Goal: Task Accomplishment & Management: Manage account settings

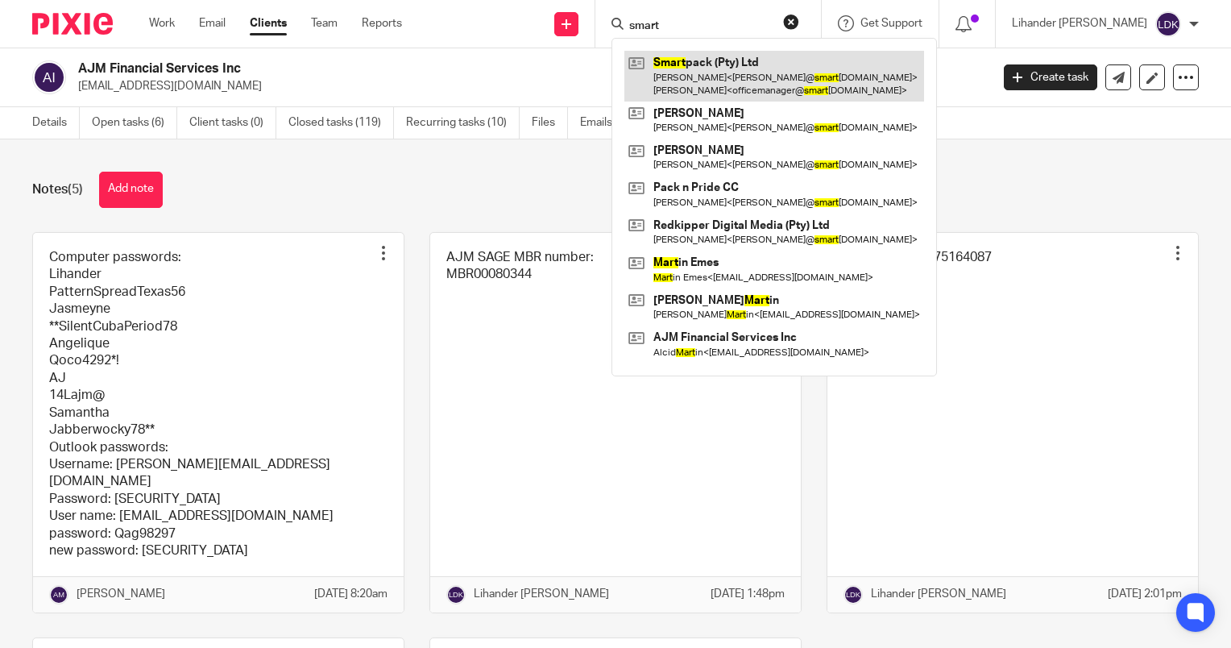
type input "smart"
click at [752, 81] on link at bounding box center [774, 76] width 300 height 50
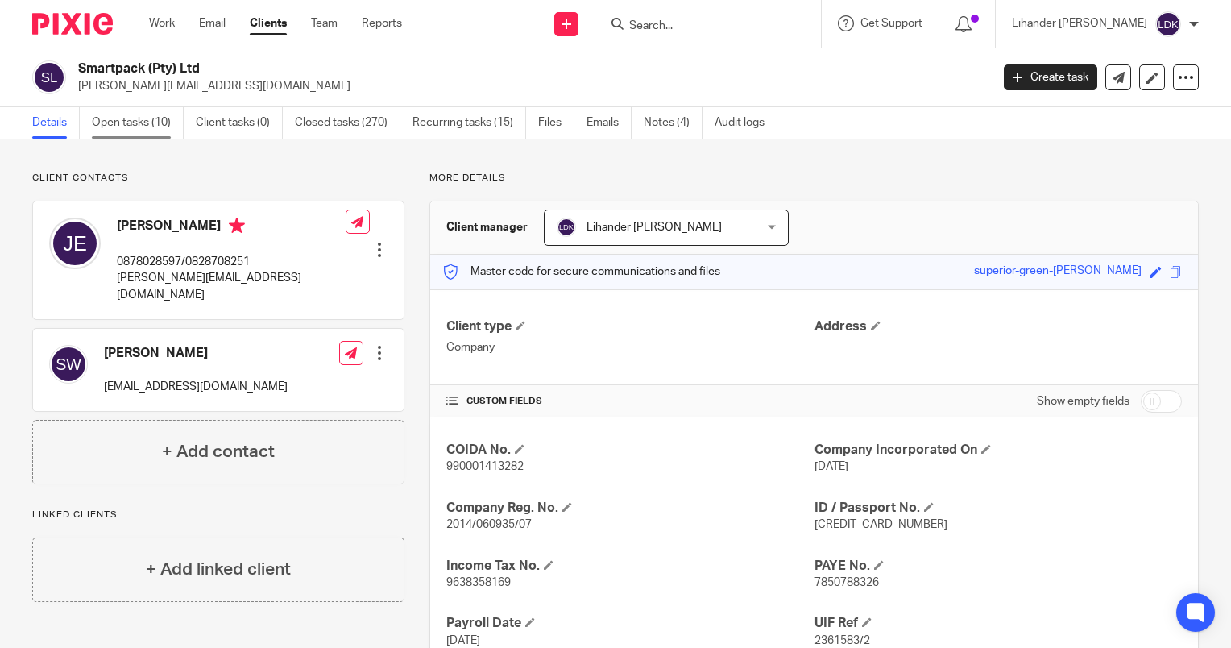
click at [143, 123] on link "Open tasks (10)" at bounding box center [138, 122] width 92 height 31
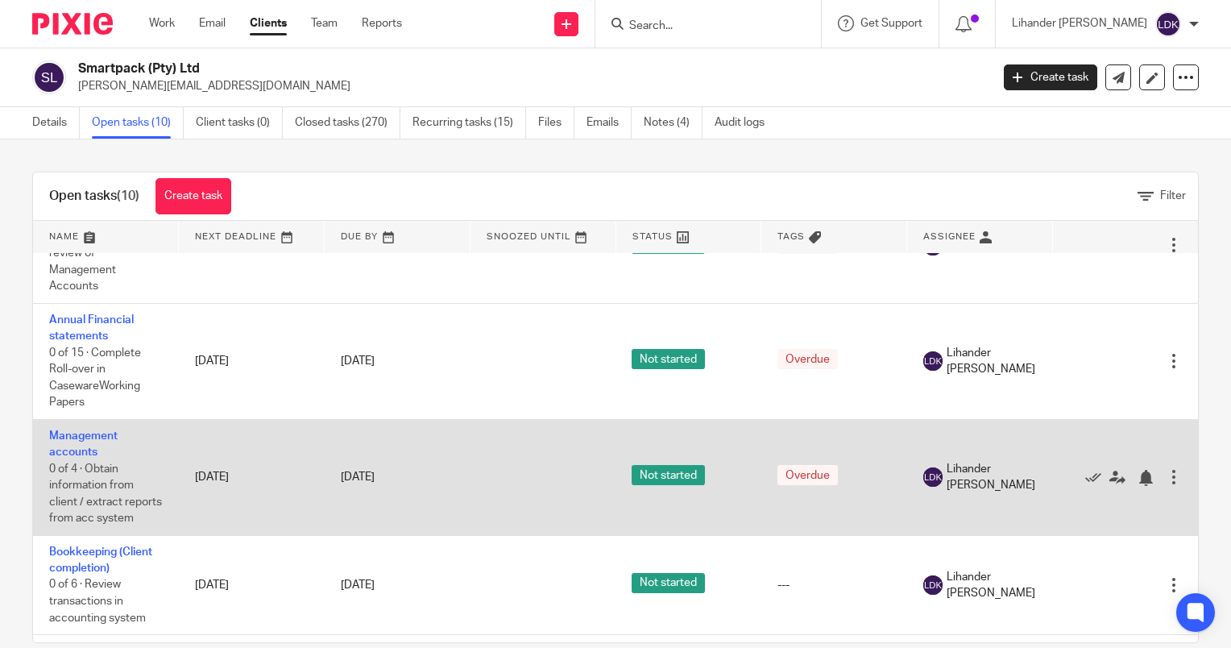
scroll to position [715, 0]
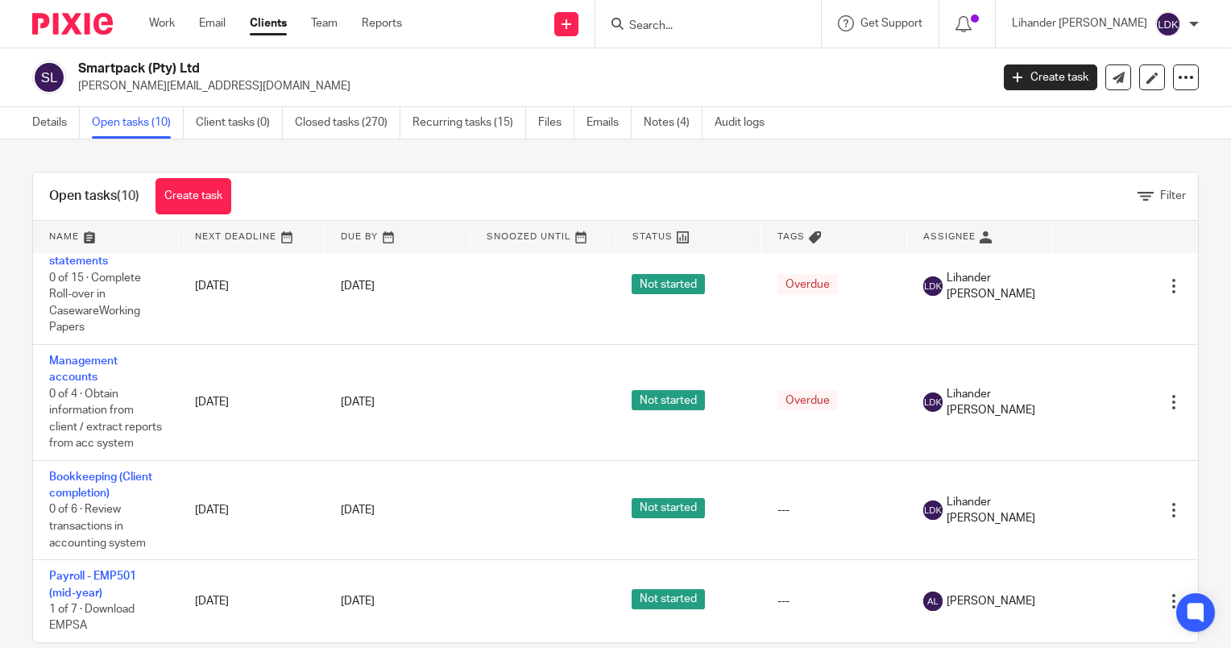
click at [706, 24] on input "Search" at bounding box center [700, 26] width 145 height 15
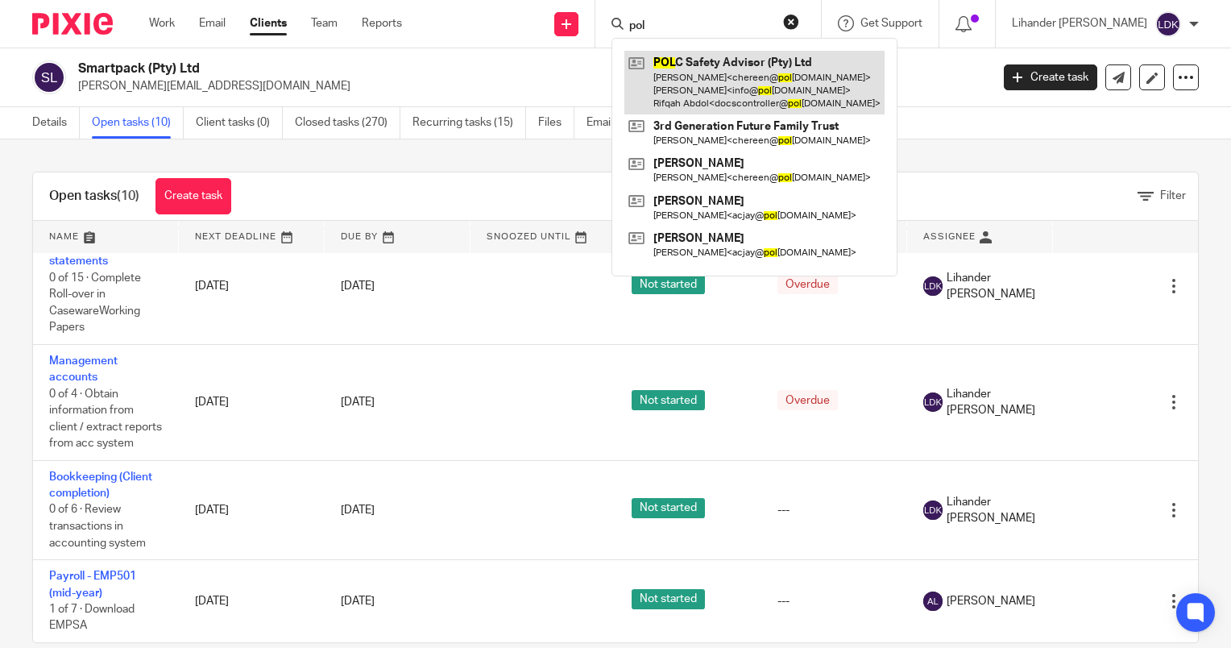
type input "pol"
click at [738, 82] on link at bounding box center [754, 83] width 260 height 64
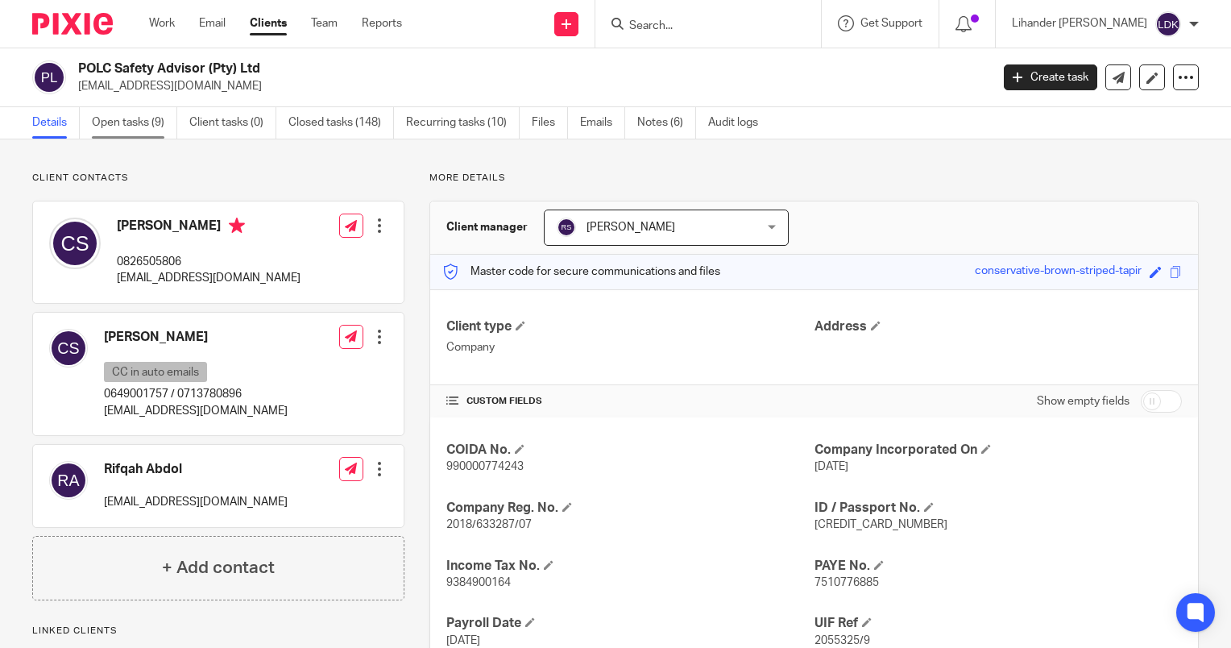
click at [129, 119] on link "Open tasks (9)" at bounding box center [134, 122] width 85 height 31
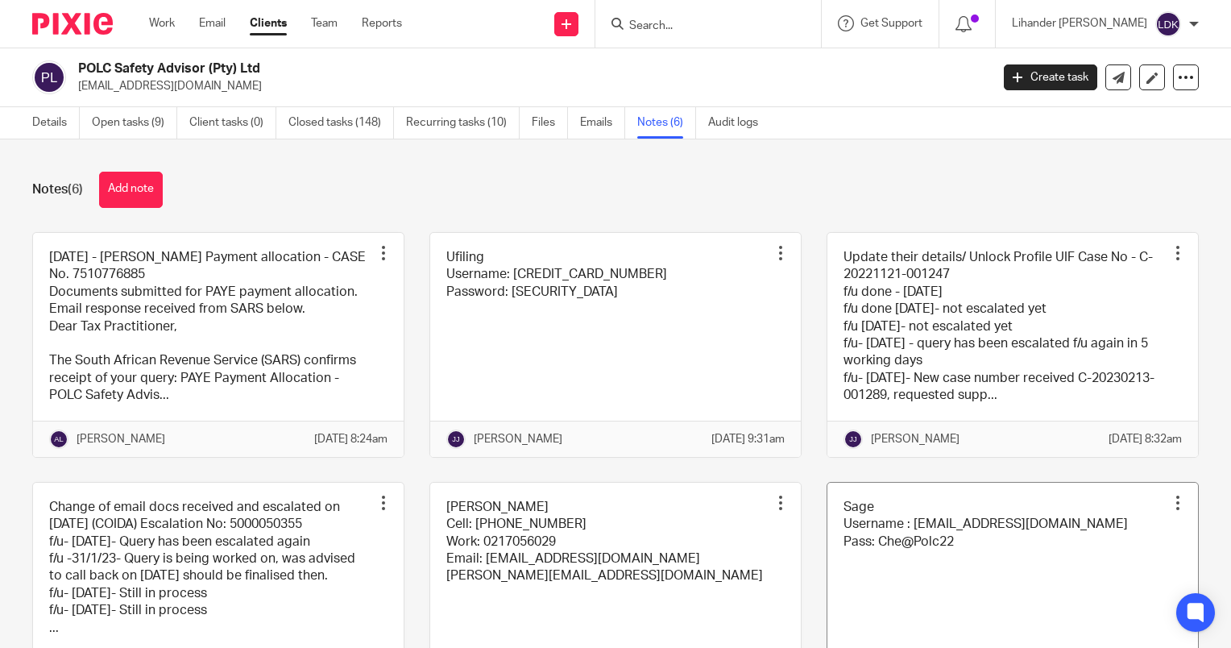
click at [951, 553] on link at bounding box center [1013, 586] width 371 height 207
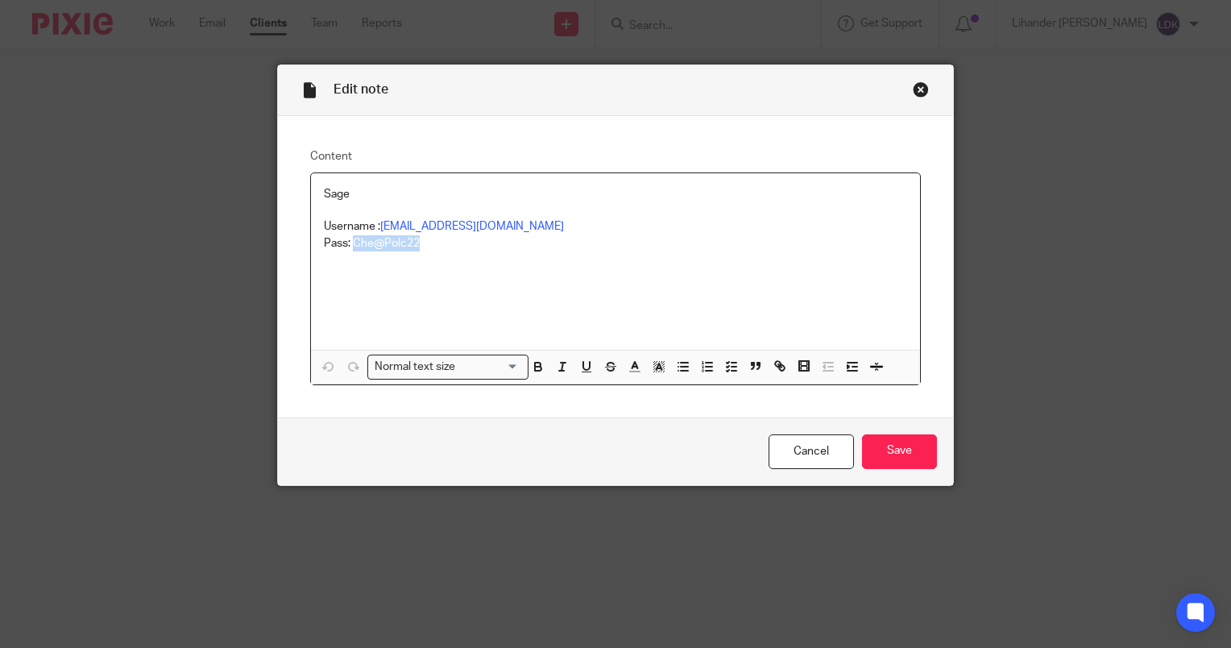
drag, startPoint x: 405, startPoint y: 251, endPoint x: 346, endPoint y: 261, distance: 59.6
click at [346, 261] on div "Sage Username : chereen@polcsafety.co.za Pass: Che@Polc22" at bounding box center [615, 261] width 609 height 176
copy p "Che@Polc22"
click at [913, 90] on div "Close this dialog window" at bounding box center [921, 89] width 16 height 16
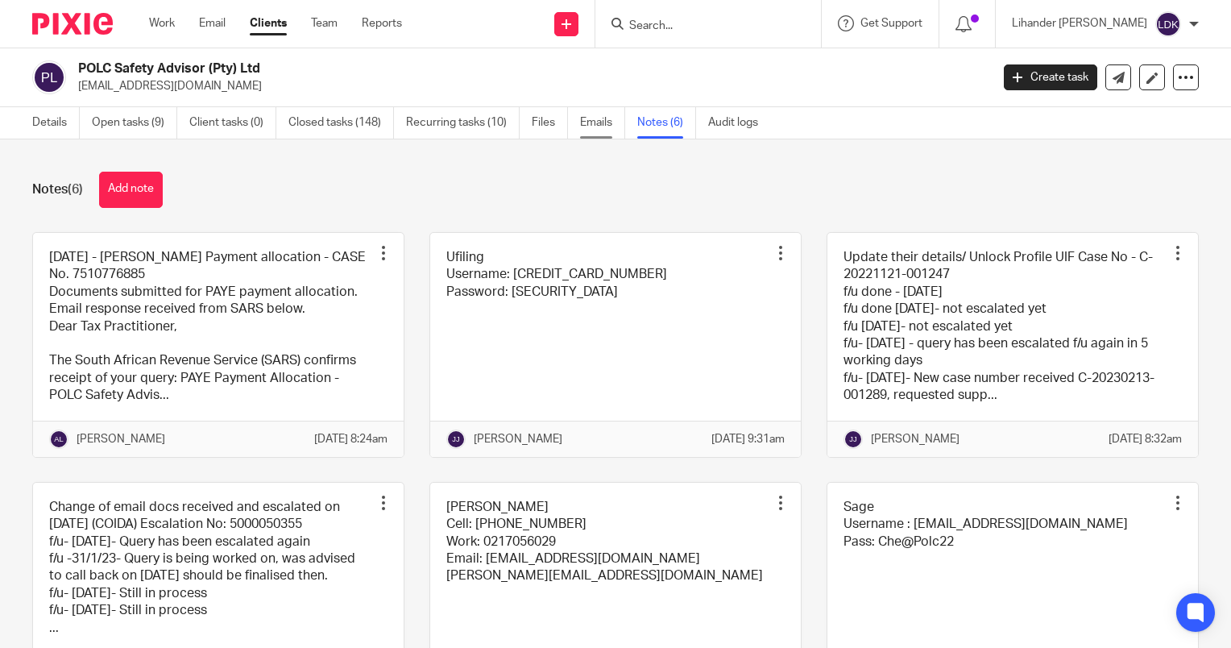
click at [589, 129] on link "Emails" at bounding box center [602, 122] width 45 height 31
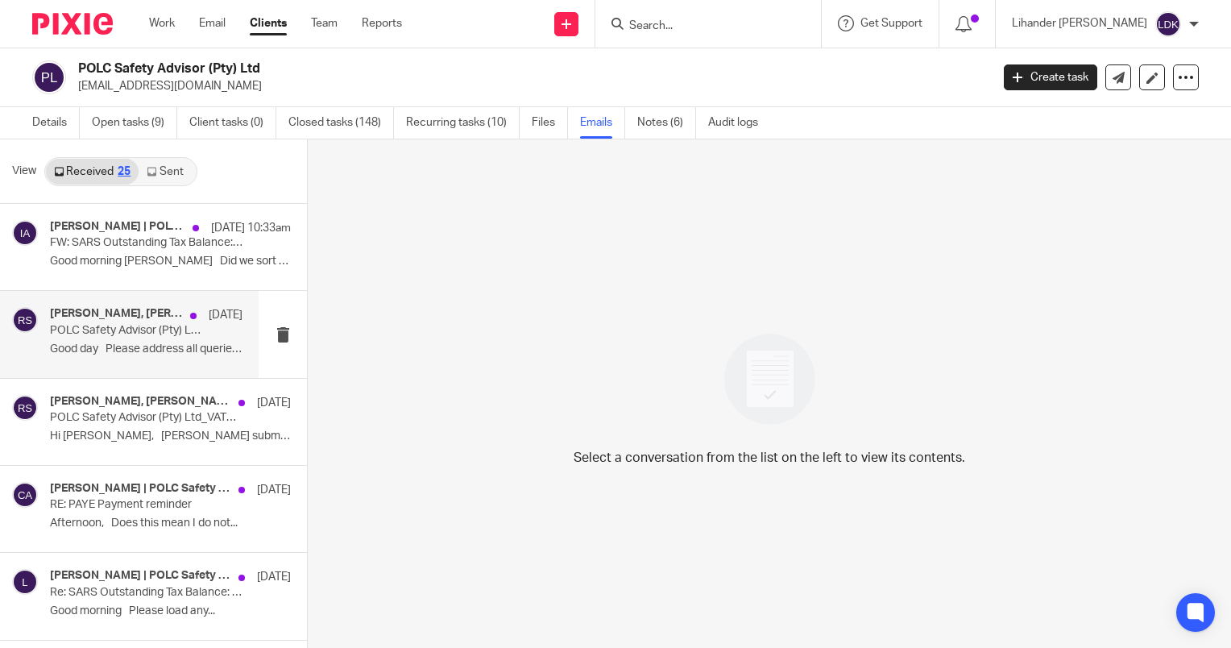
click at [142, 345] on p "Good day Please address all queries..." at bounding box center [146, 349] width 193 height 14
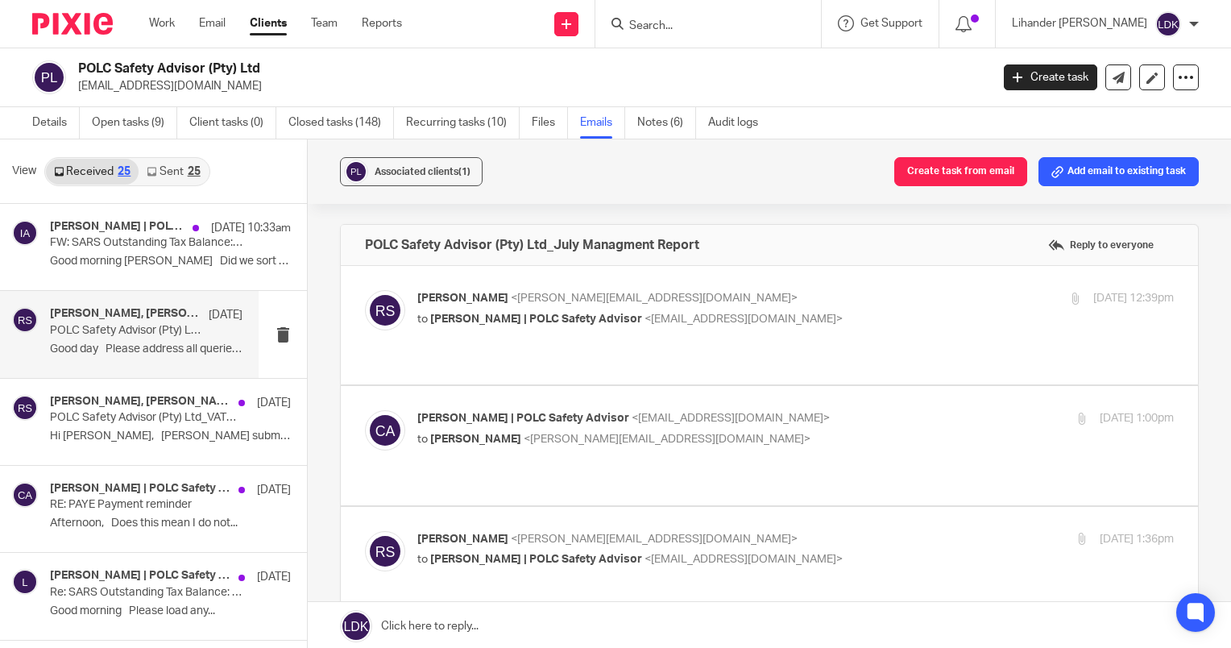
click at [701, 302] on p "Rita Sojini <rita@ajmfs.co.za>" at bounding box center [669, 298] width 504 height 17
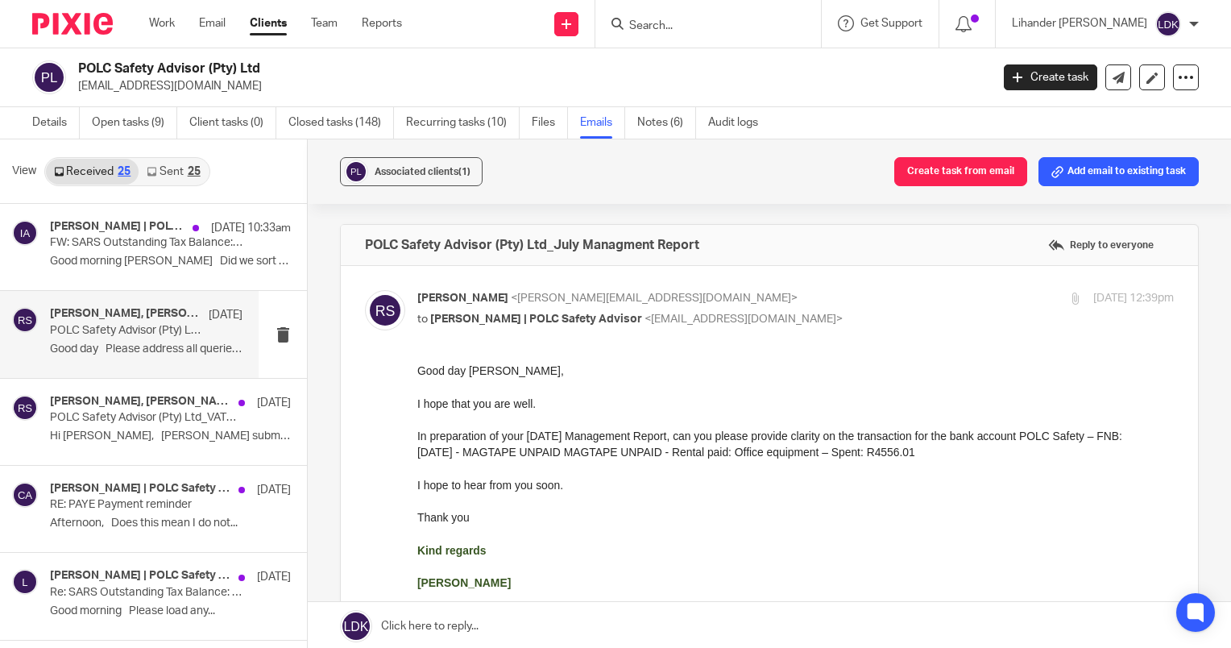
click at [701, 302] on p "Rita Sojini <rita@ajmfs.co.za>" at bounding box center [669, 298] width 504 height 17
checkbox input "false"
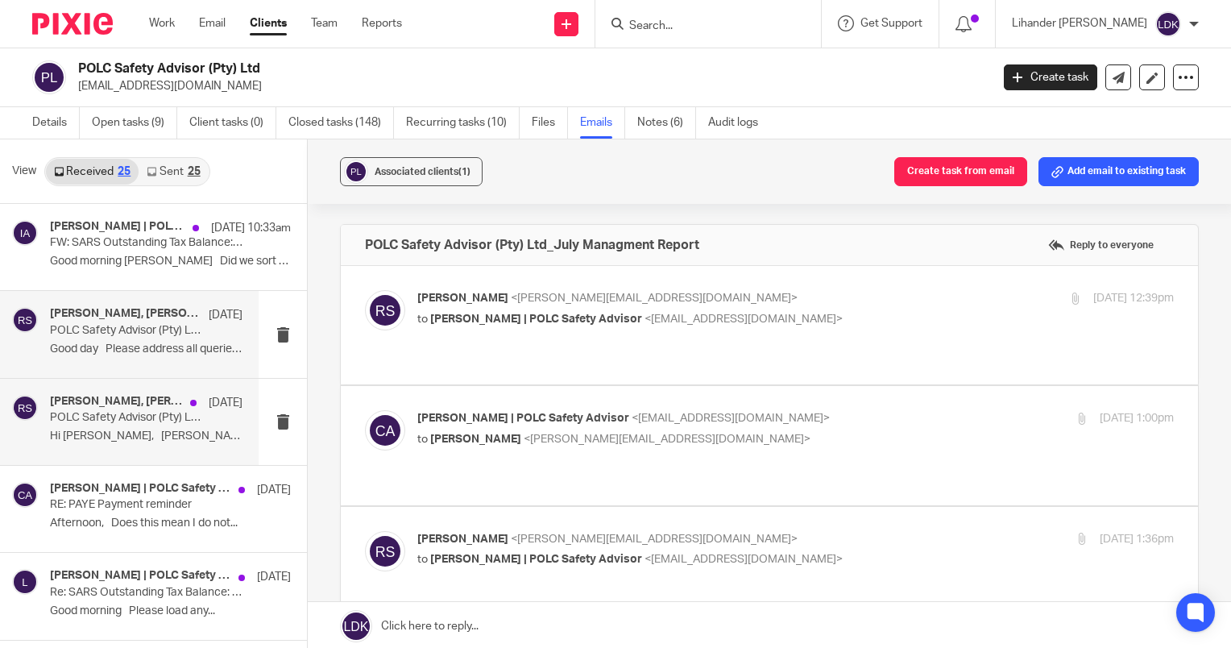
scroll to position [81, 0]
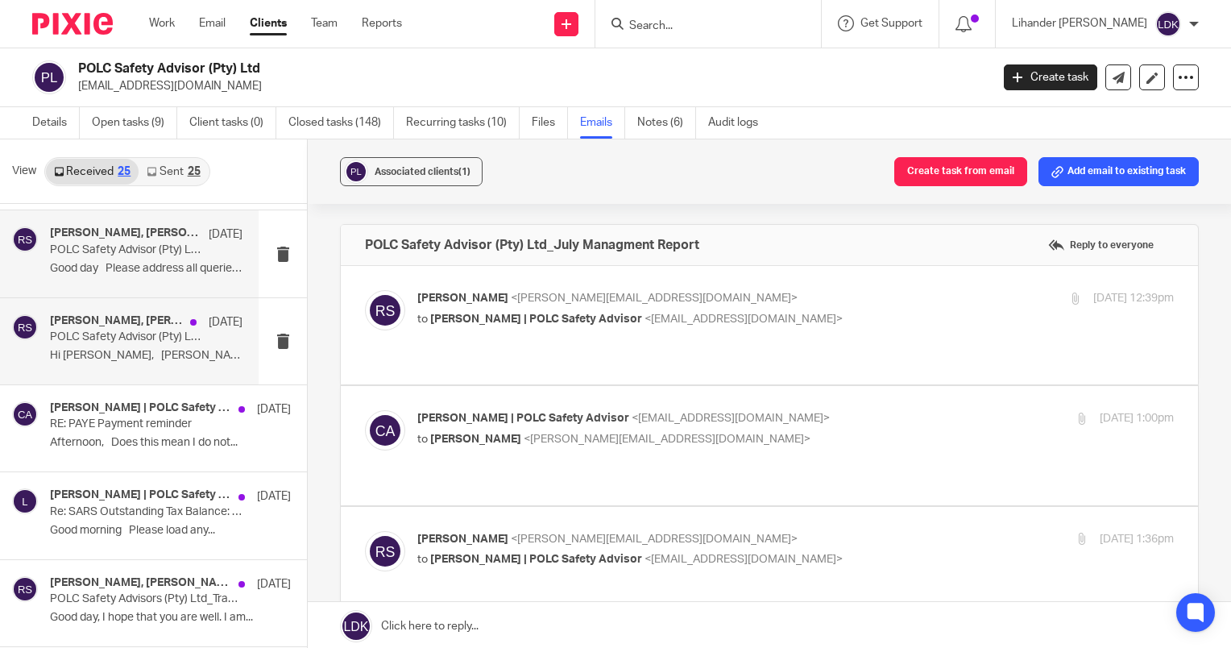
click at [135, 360] on p "Hi Rita, Lihander submitted a PAYE..." at bounding box center [146, 356] width 193 height 14
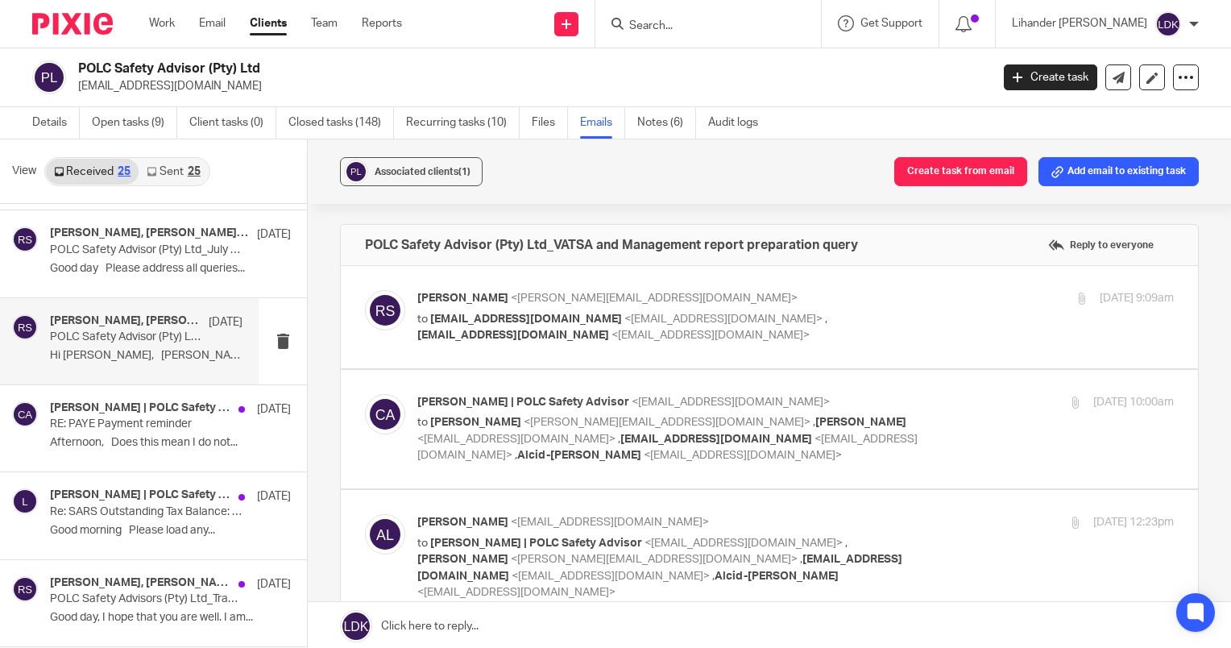
scroll to position [0, 0]
click at [701, 342] on p "to chereen@polcsafety.co.za <chereen@polcsafety.co.za> , info@polcsafety.co.za …" at bounding box center [669, 327] width 504 height 33
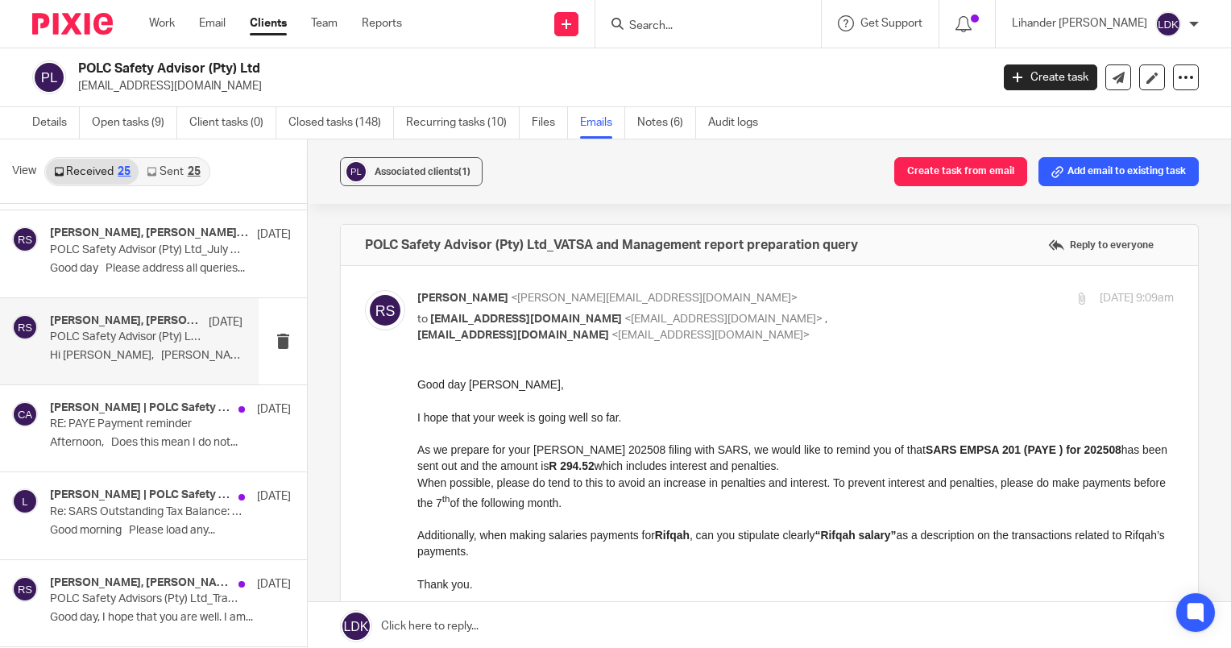
click at [701, 342] on p "to chereen@polcsafety.co.za <chereen@polcsafety.co.za> , info@polcsafety.co.za …" at bounding box center [669, 327] width 504 height 33
checkbox input "false"
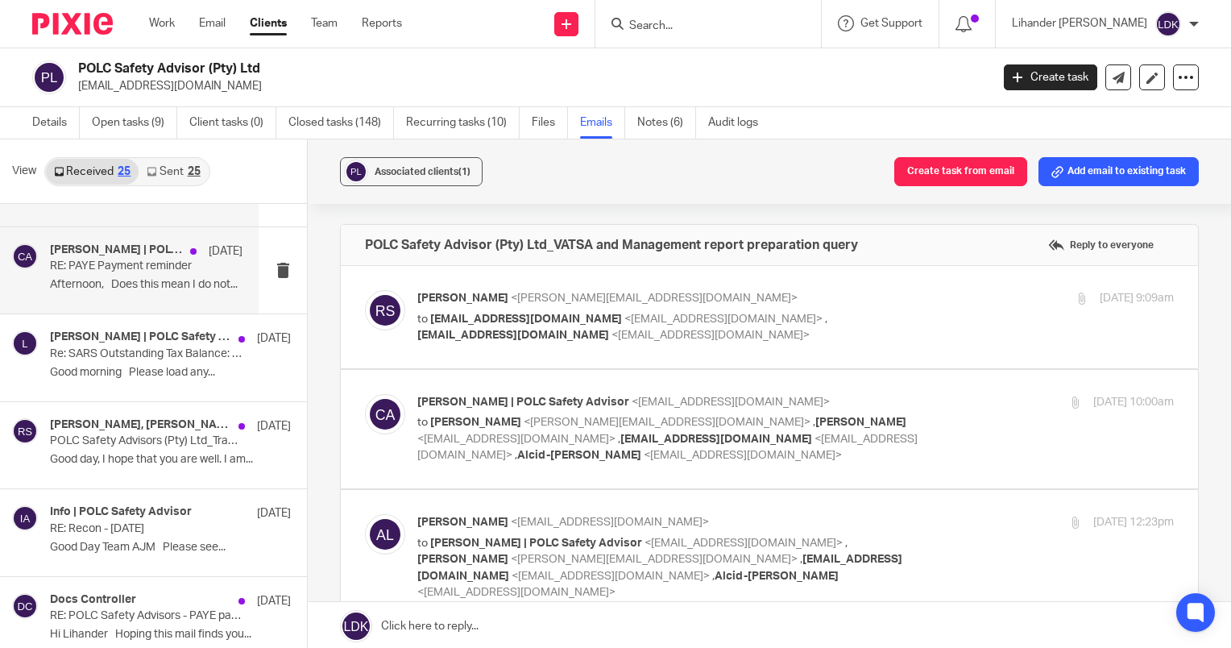
scroll to position [242, 0]
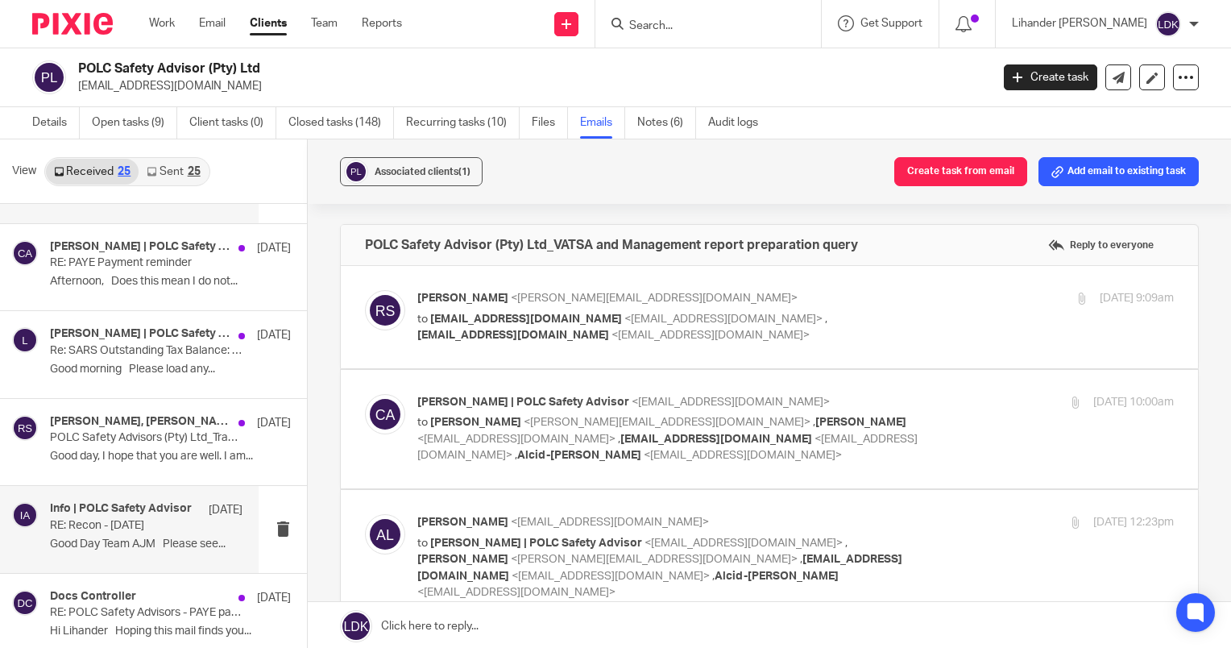
click at [160, 530] on p "RE: Recon - July 2025" at bounding box center [127, 526] width 154 height 14
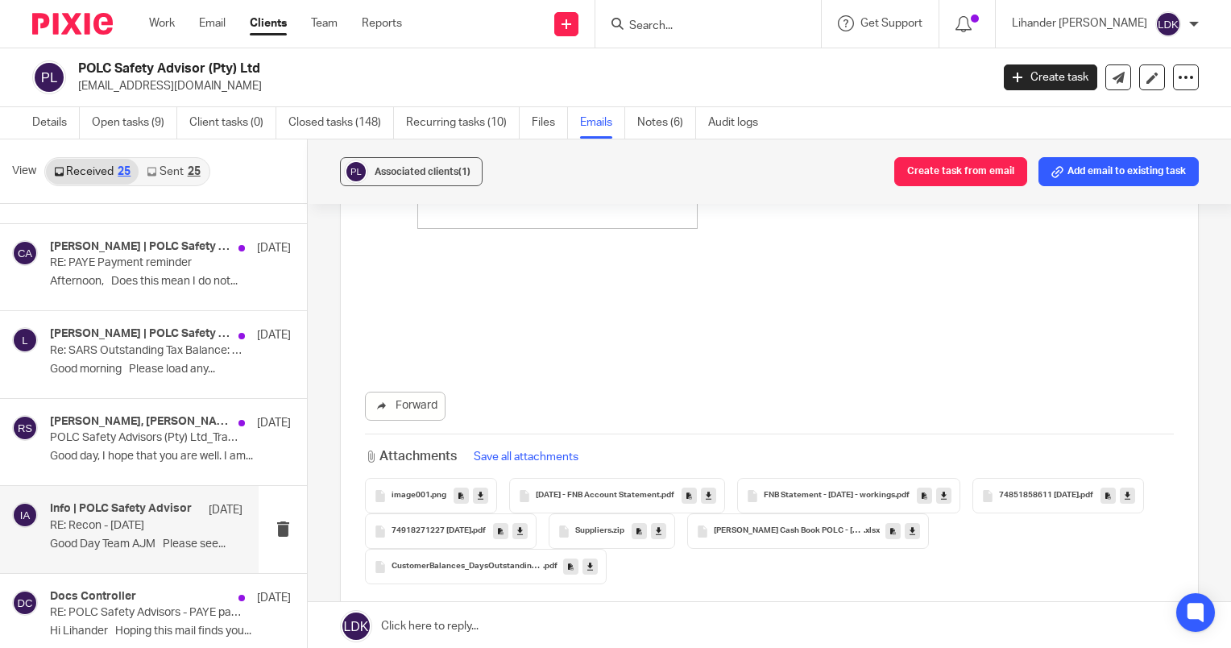
scroll to position [725, 0]
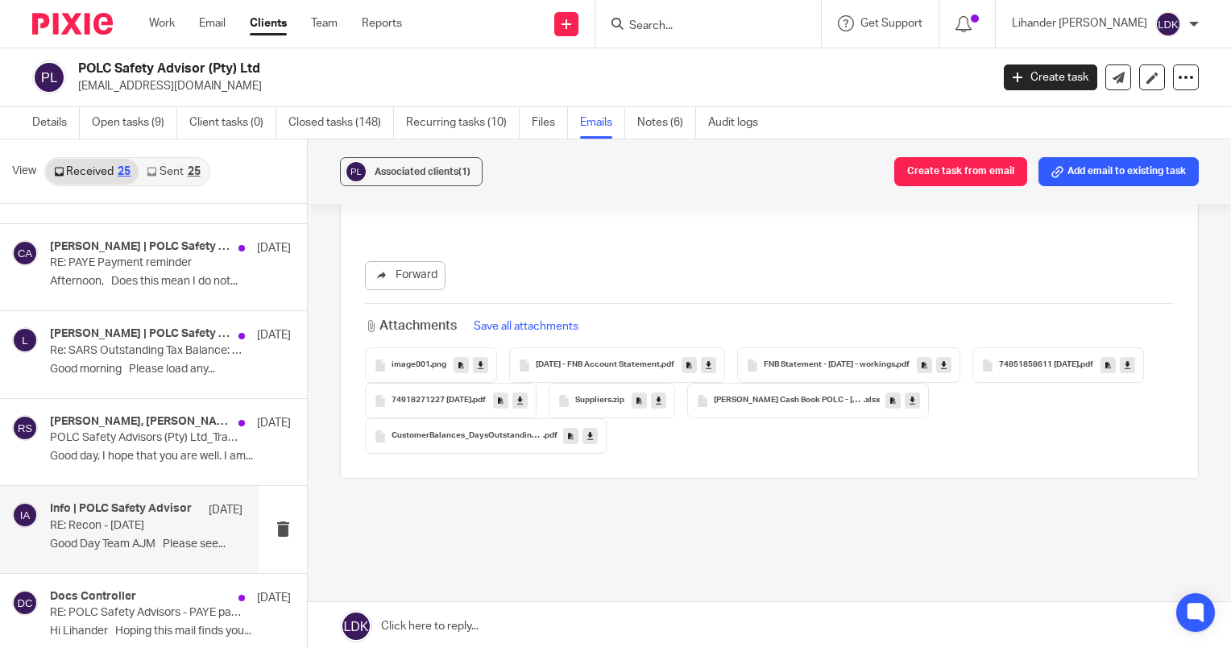
click at [711, 359] on icon at bounding box center [709, 365] width 6 height 12
click at [947, 359] on icon at bounding box center [944, 365] width 6 height 12
click at [1125, 371] on icon at bounding box center [1128, 365] width 6 height 12
click at [523, 395] on icon at bounding box center [520, 401] width 6 height 12
click at [662, 395] on icon at bounding box center [659, 401] width 6 height 12
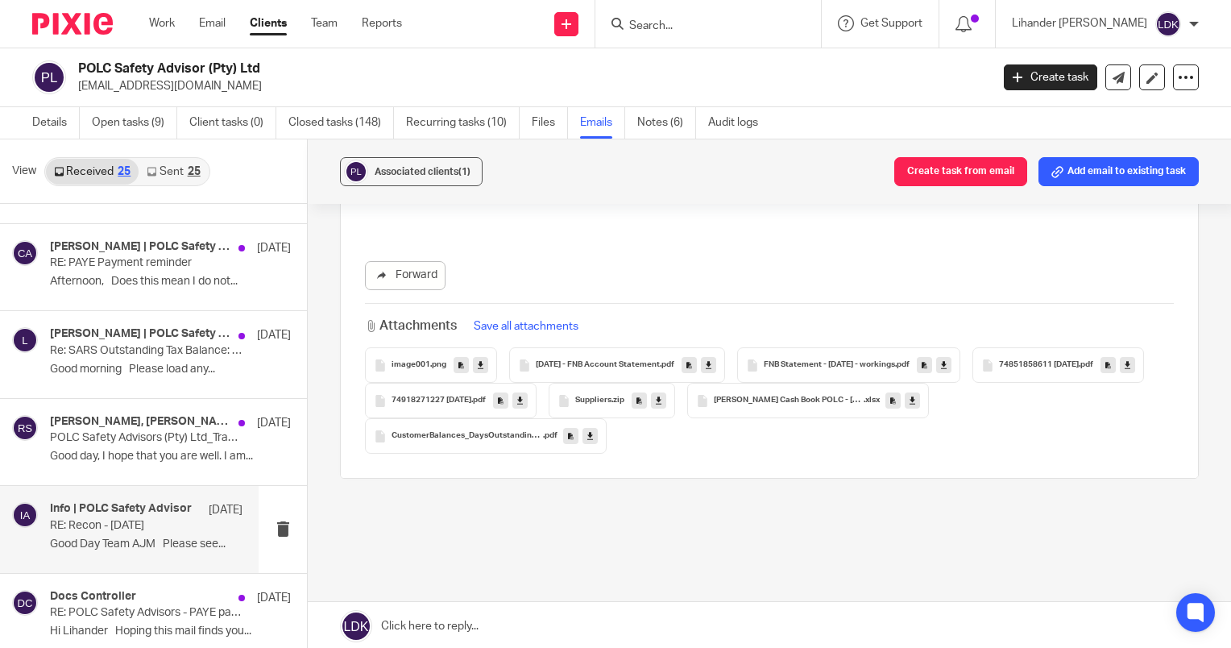
click at [915, 395] on icon at bounding box center [913, 401] width 6 height 12
click at [589, 430] on icon at bounding box center [590, 436] width 6 height 12
click at [146, 138] on link "Open tasks (9)" at bounding box center [134, 122] width 85 height 31
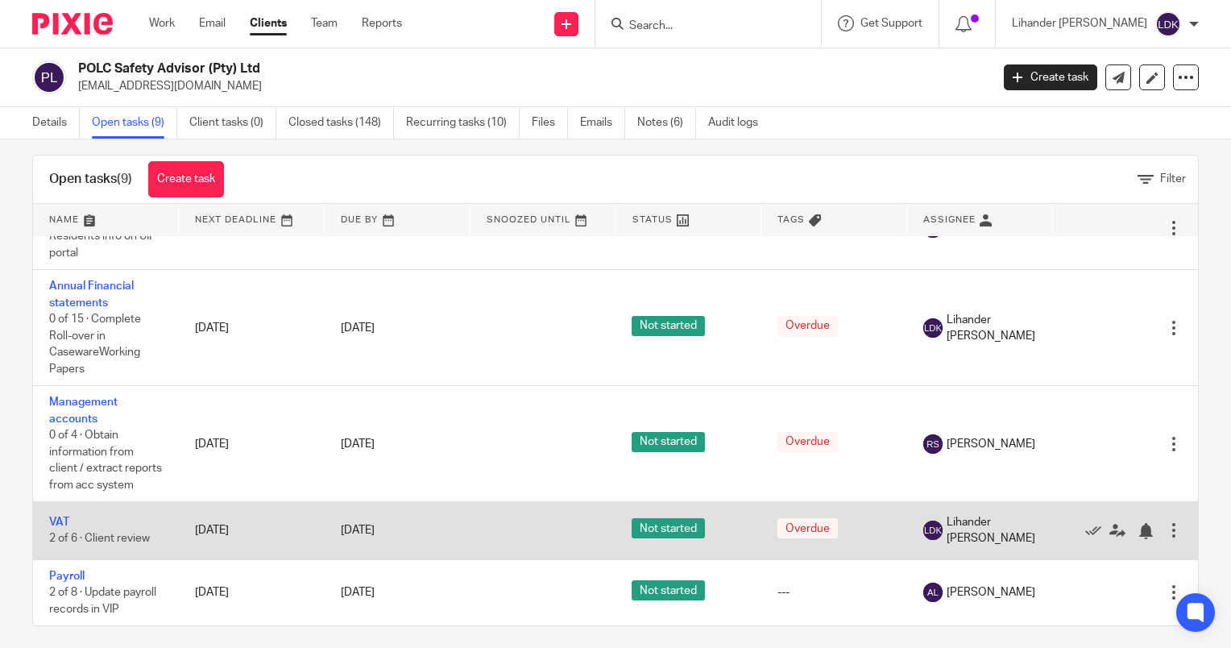
scroll to position [26, 0]
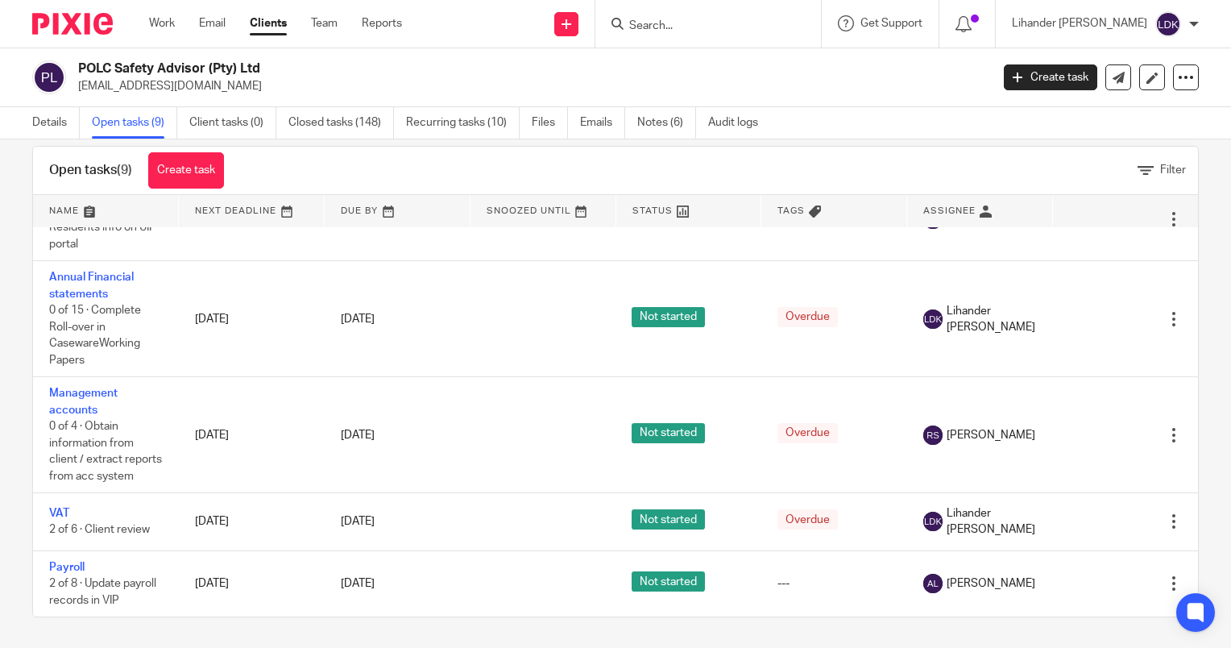
drag, startPoint x: 487, startPoint y: 55, endPoint x: 120, endPoint y: 59, distance: 366.6
click at [120, 59] on div "POLC Safety Advisor (Pty) Ltd [EMAIL_ADDRESS][DOMAIN_NAME] Create task Export d…" at bounding box center [615, 77] width 1231 height 59
click at [316, 74] on h2 "POLC Safety Advisor (Pty) Ltd" at bounding box center [438, 68] width 721 height 17
drag, startPoint x: 411, startPoint y: 103, endPoint x: 43, endPoint y: 54, distance: 371.5
click at [43, 54] on div "POLC Safety Advisor (Pty) Ltd [EMAIL_ADDRESS][DOMAIN_NAME] Create task Export d…" at bounding box center [615, 77] width 1231 height 59
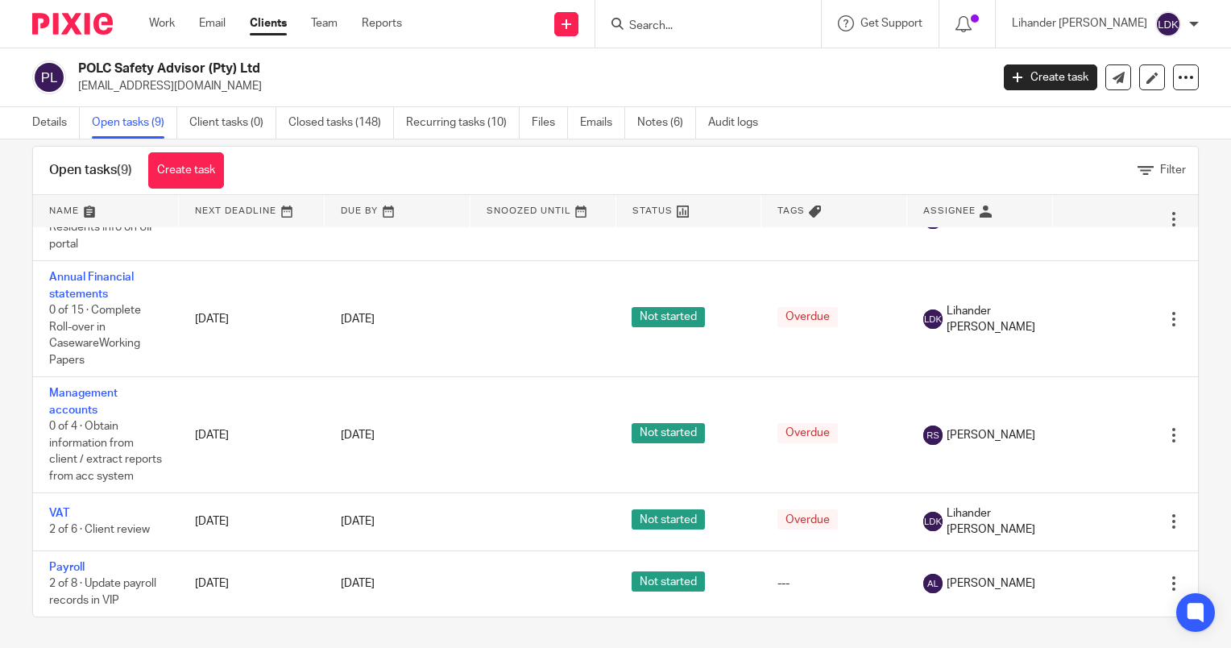
click at [396, 102] on div "POLC Safety Advisor (Pty) Ltd [EMAIL_ADDRESS][DOMAIN_NAME] Create task Export d…" at bounding box center [615, 77] width 1231 height 59
drag, startPoint x: 326, startPoint y: 74, endPoint x: 2, endPoint y: 49, distance: 325.7
click at [0, 52] on html "Work Email Clients Team Reports Work Email Clients Team Reports Settings Send n…" at bounding box center [615, 324] width 1231 height 648
click at [378, 87] on p "[EMAIL_ADDRESS][DOMAIN_NAME]" at bounding box center [529, 86] width 902 height 16
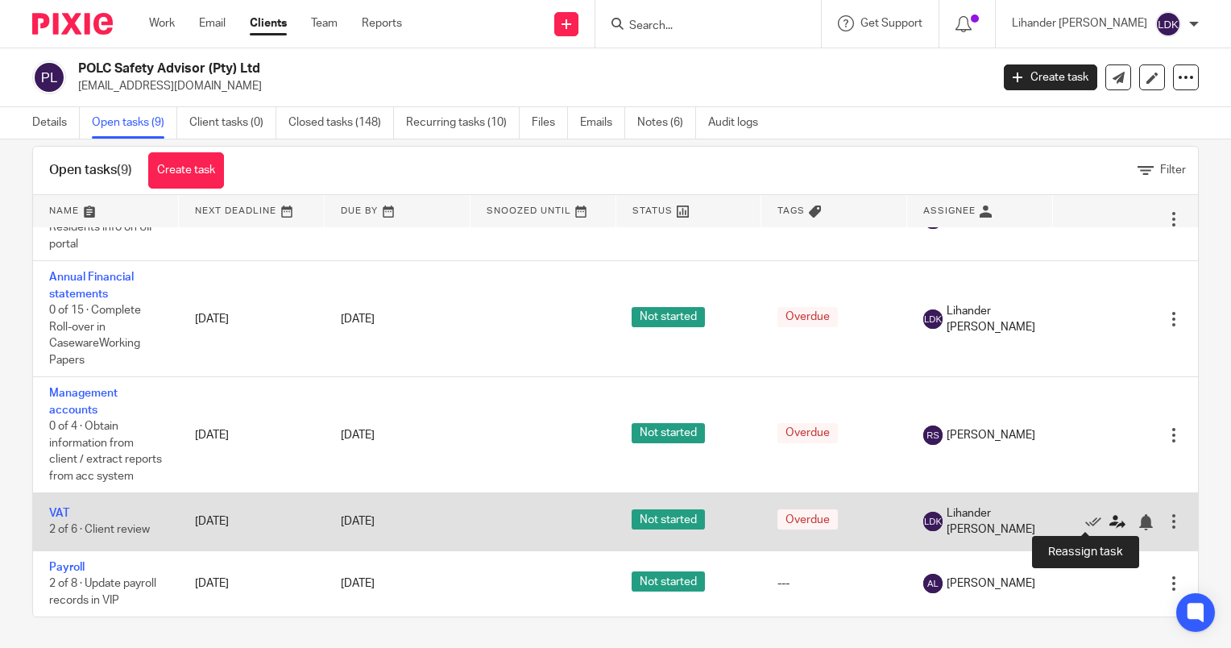
click at [1110, 525] on icon at bounding box center [1118, 522] width 16 height 16
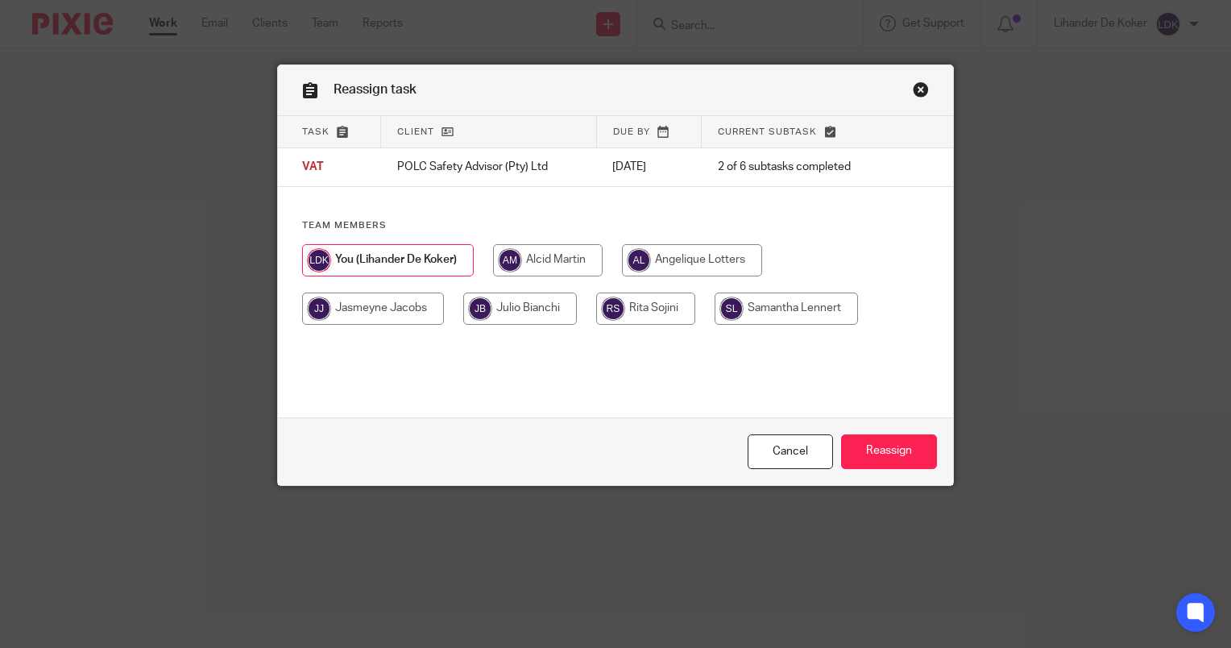
click at [529, 274] on input "radio" at bounding box center [548, 260] width 110 height 32
radio input "true"
drag, startPoint x: 865, startPoint y: 457, endPoint x: 500, endPoint y: 373, distance: 373.7
click at [507, 359] on form "Task Client Due by Current subtask VAT POLC Safety Advisor (Pty) Ltd 21 Sep 202…" at bounding box center [615, 300] width 675 height 369
click at [641, 313] on input "radio" at bounding box center [645, 308] width 99 height 32
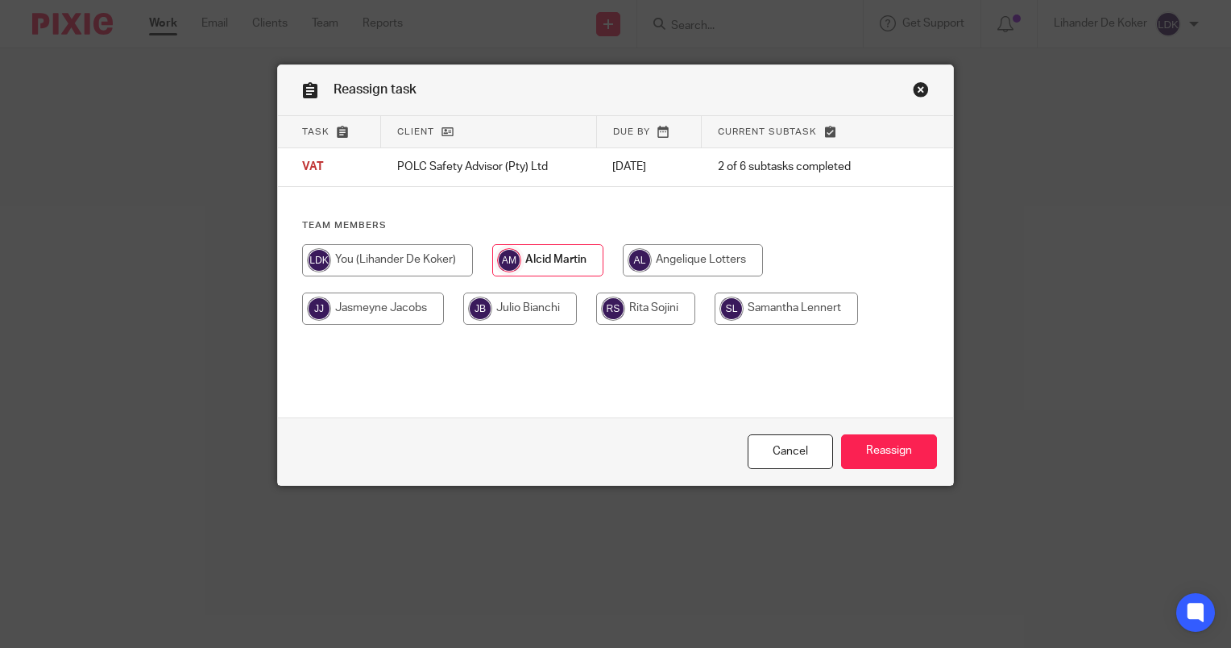
radio input "true"
click at [876, 457] on input "Reassign" at bounding box center [889, 451] width 96 height 35
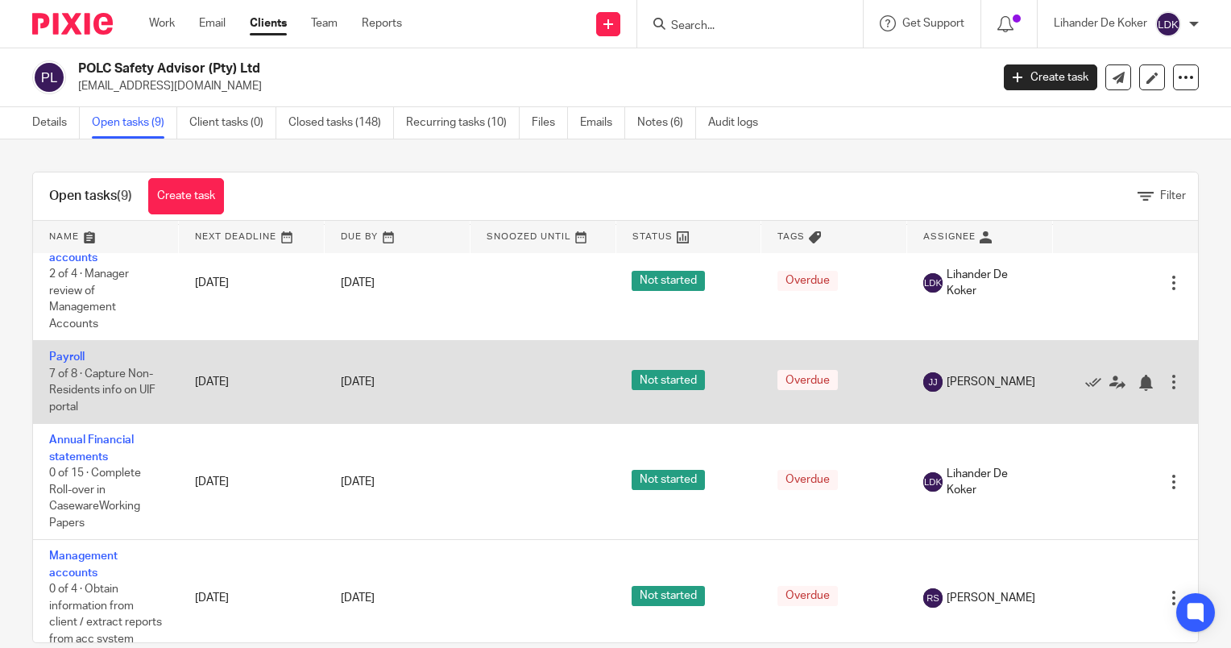
scroll to position [213, 0]
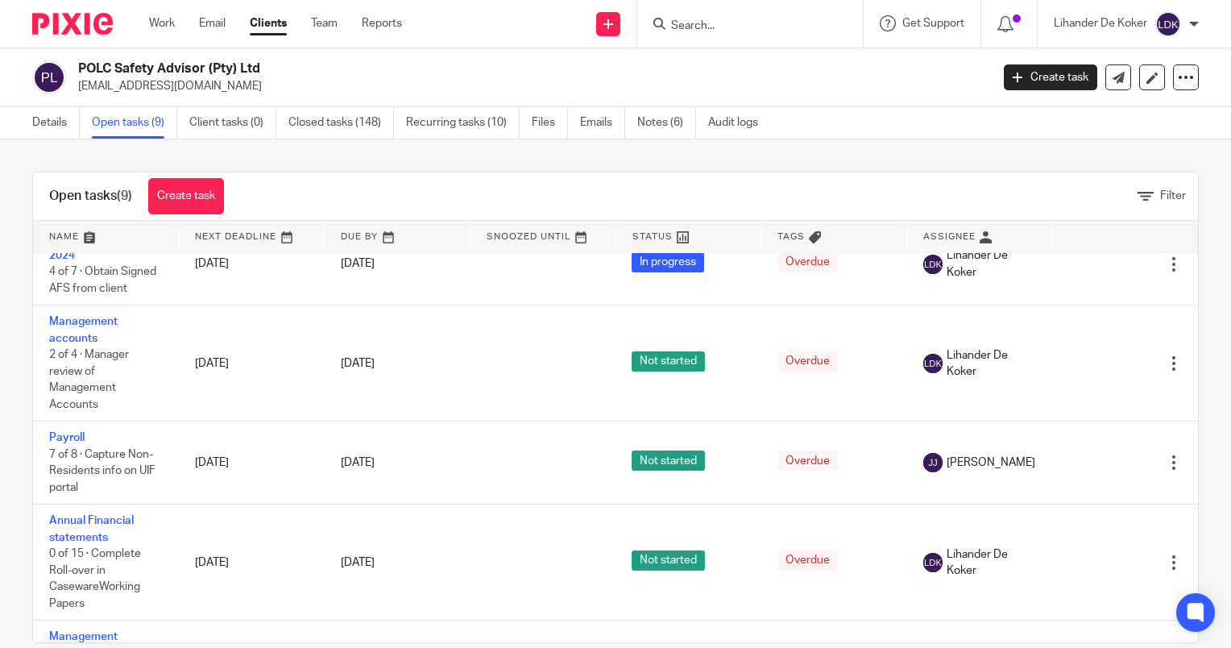
click at [697, 23] on input "Search" at bounding box center [742, 26] width 145 height 15
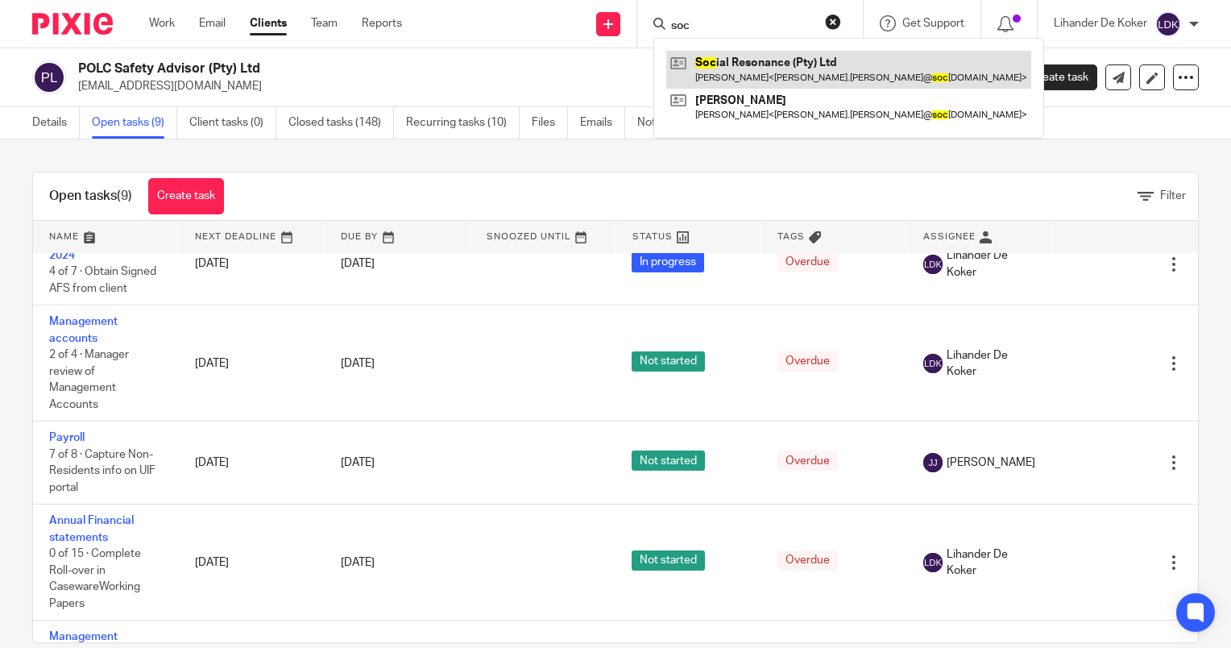
type input "soc"
click at [711, 77] on link at bounding box center [848, 69] width 365 height 37
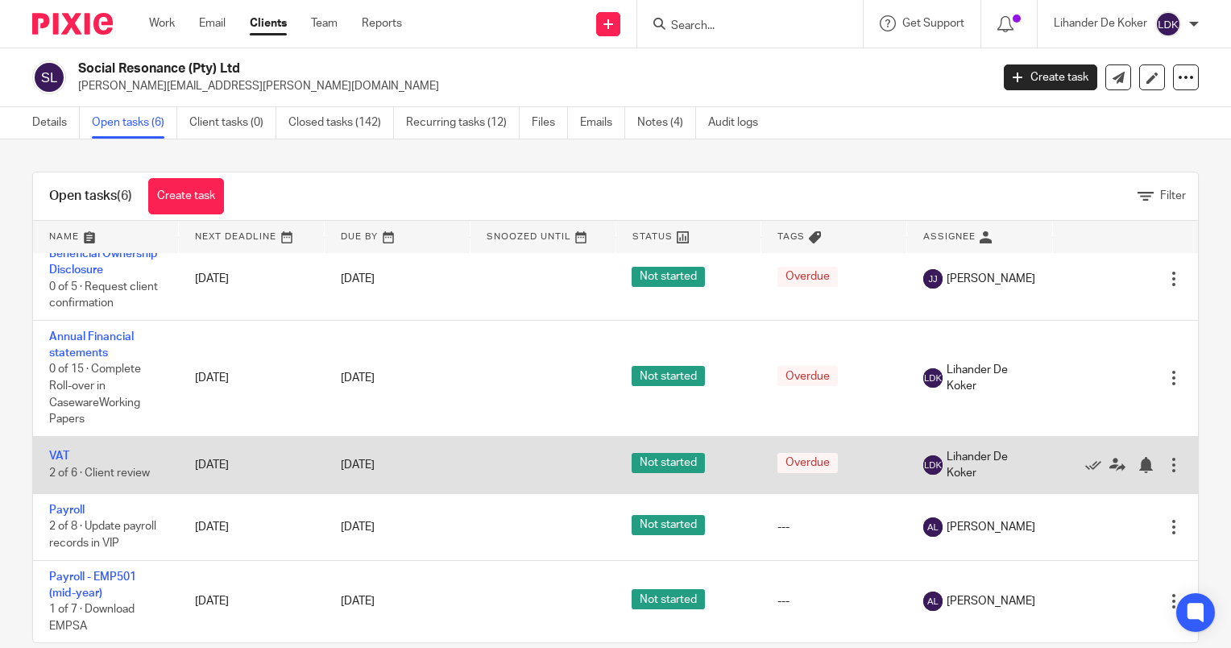
scroll to position [102, 0]
click at [1110, 464] on icon at bounding box center [1118, 465] width 16 height 16
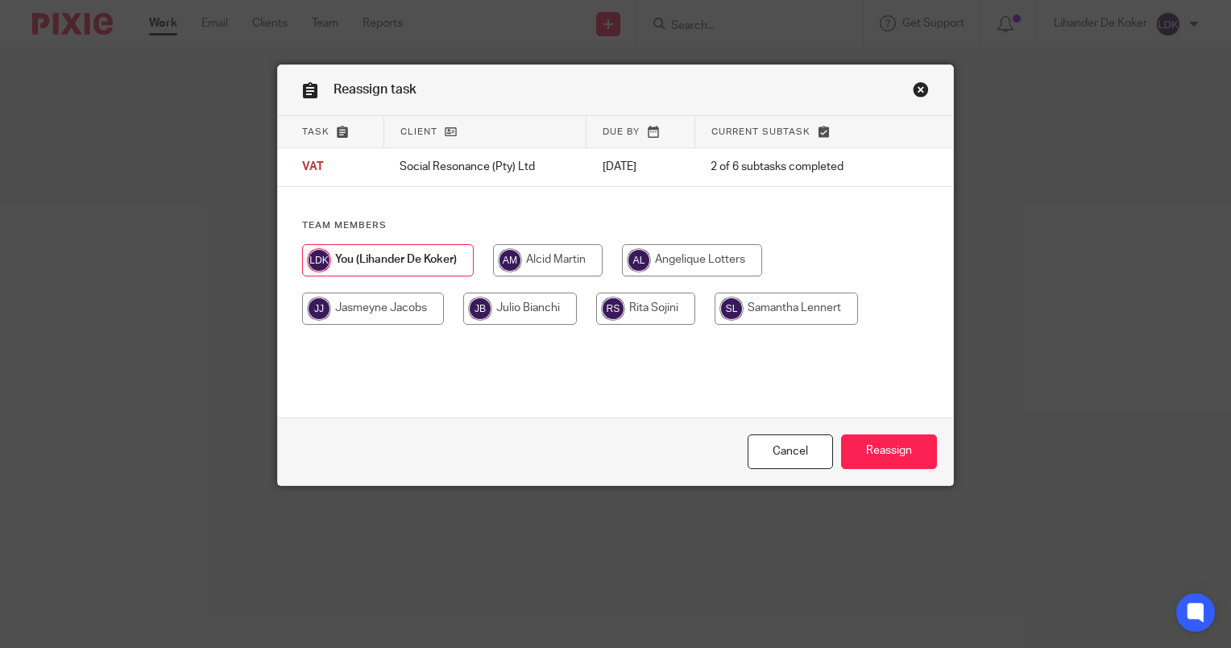
click at [615, 313] on input "radio" at bounding box center [645, 308] width 99 height 32
radio input "true"
click at [882, 466] on input "Reassign" at bounding box center [889, 451] width 96 height 35
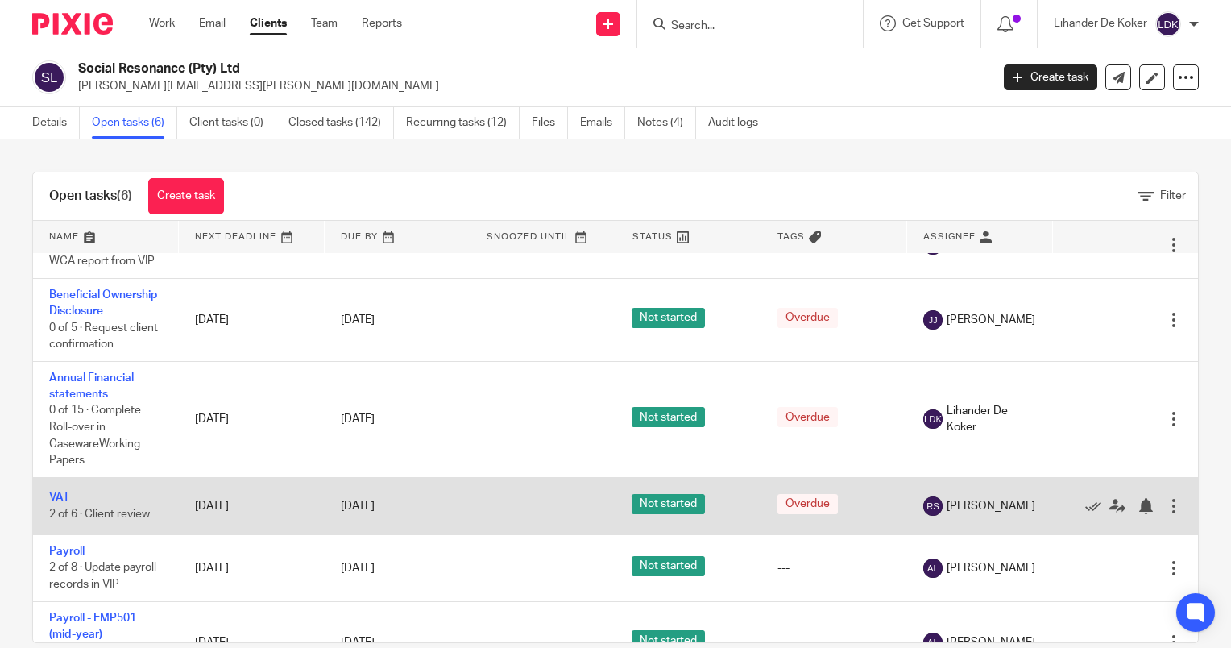
scroll to position [102, 0]
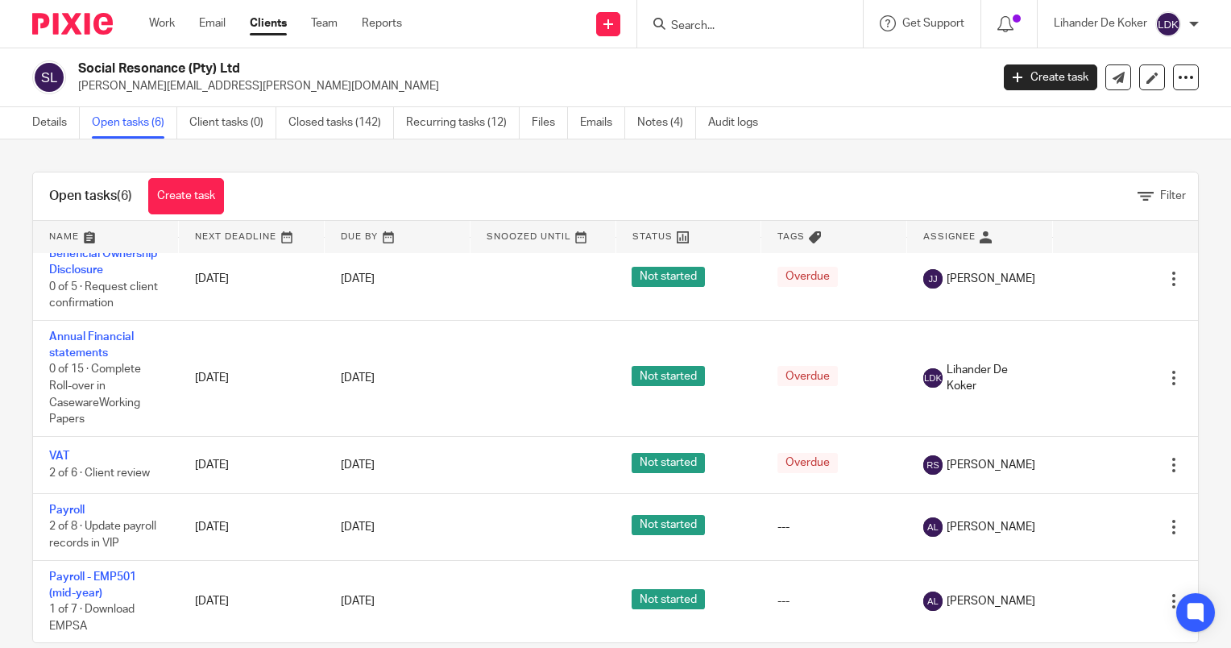
click at [706, 20] on input "Search" at bounding box center [742, 26] width 145 height 15
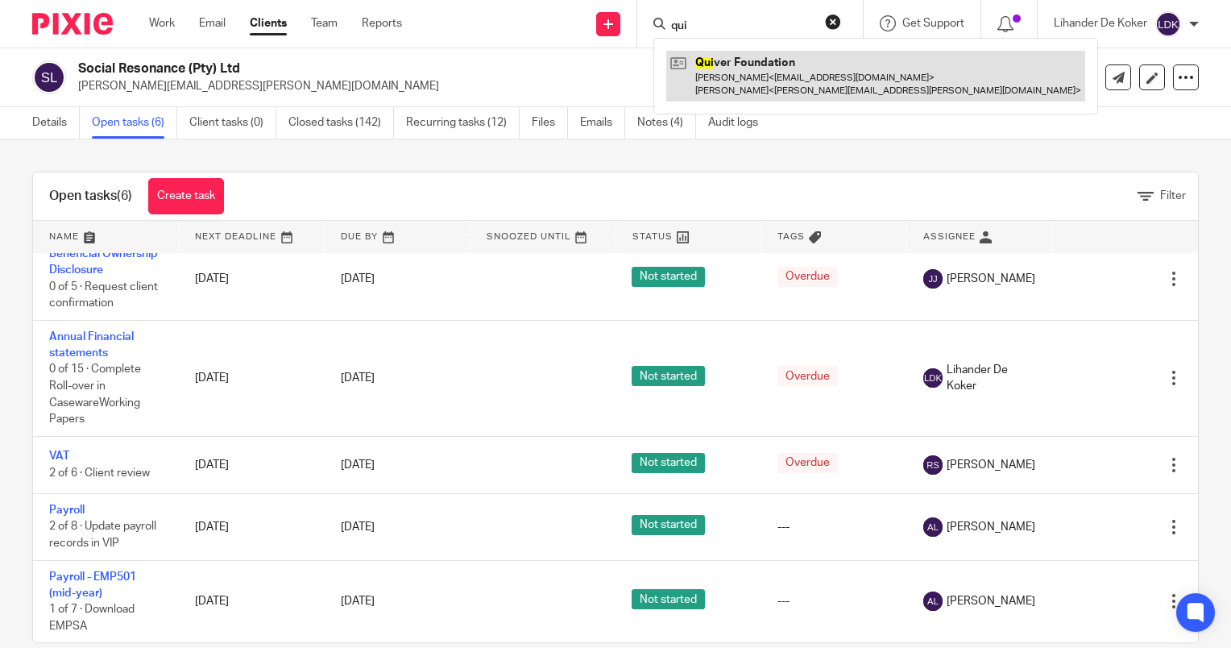
type input "qui"
click at [723, 81] on link at bounding box center [875, 76] width 419 height 50
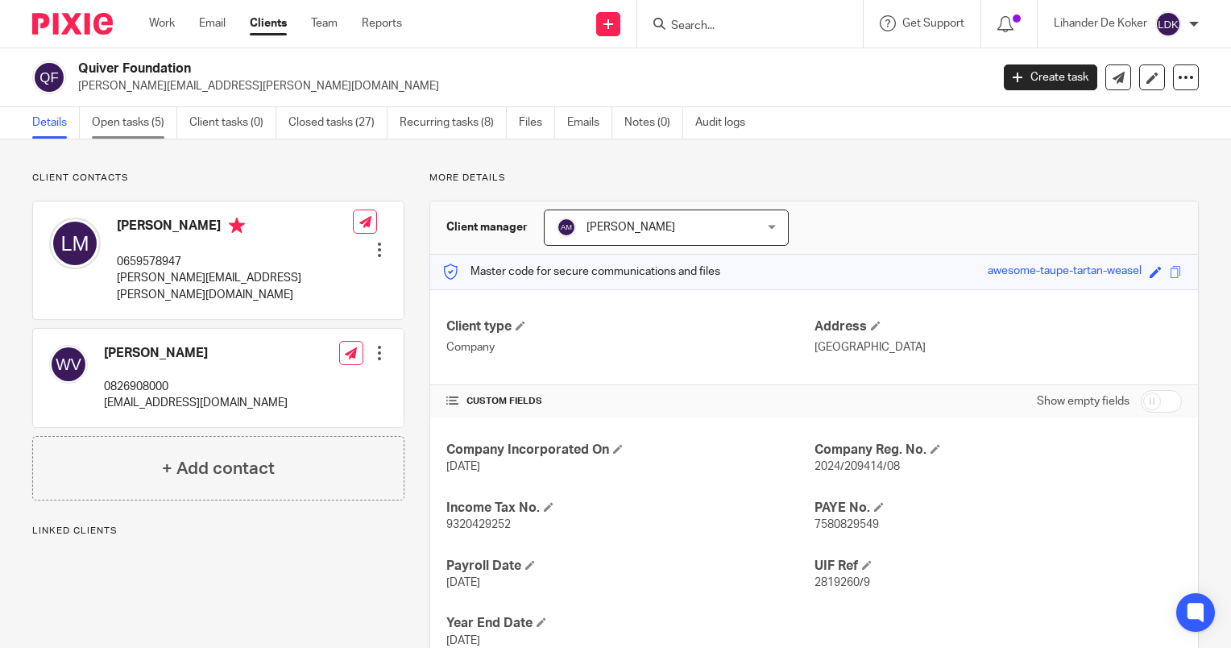
click at [165, 122] on link "Open tasks (5)" at bounding box center [134, 122] width 85 height 31
